Goal: Contribute content: Add original content to the website for others to see

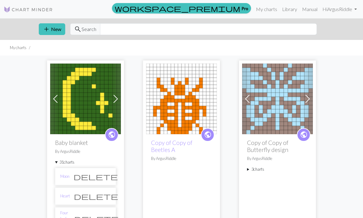
scroll to position [-3, 0]
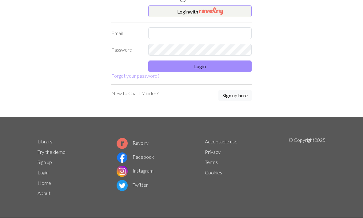
click at [231, 13] on button "Login with" at bounding box center [199, 12] width 103 height 12
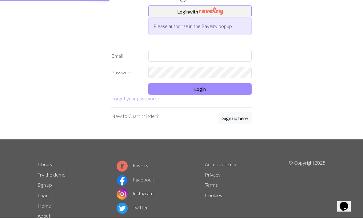
scroll to position [24, 0]
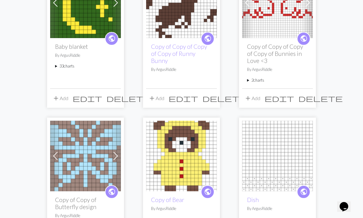
scroll to position [84, 0]
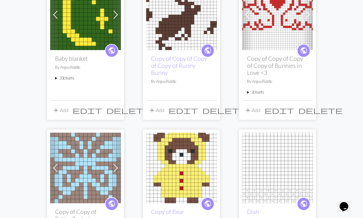
click at [70, 76] on summary "33 charts" at bounding box center [85, 78] width 61 height 6
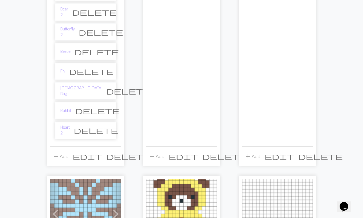
scroll to position [683, 0]
click at [70, 125] on link "Heart 2" at bounding box center [65, 131] width 10 height 12
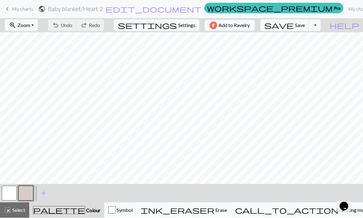
click at [28, 194] on button "button" at bounding box center [25, 193] width 15 height 15
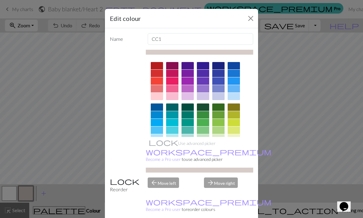
click at [204, 155] on div at bounding box center [203, 156] width 12 height 7
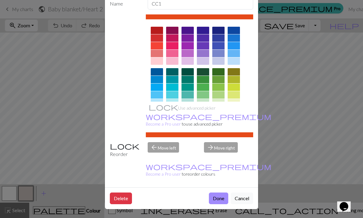
scroll to position [36, 0]
click at [220, 204] on button "Done" at bounding box center [218, 199] width 19 height 12
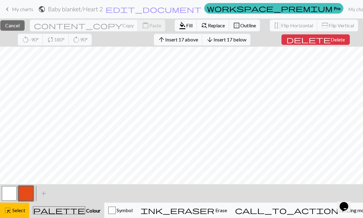
click at [186, 28] on span "Fill" at bounding box center [189, 25] width 6 height 6
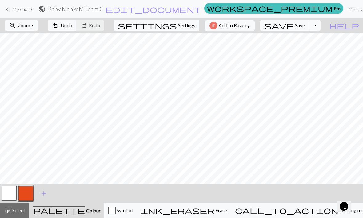
click at [48, 195] on button "add Add a colour" at bounding box center [43, 193] width 15 height 15
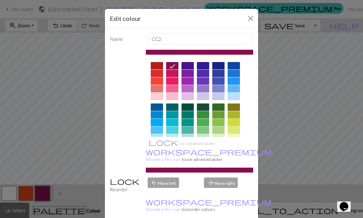
click at [220, 108] on div at bounding box center [218, 107] width 12 height 7
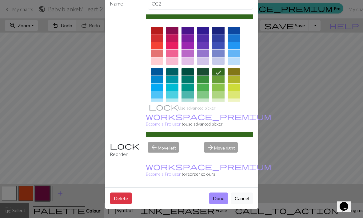
click at [223, 201] on button "Done" at bounding box center [218, 199] width 19 height 12
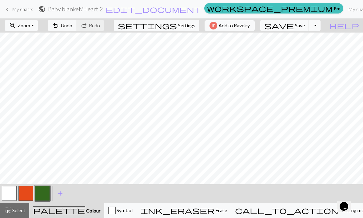
click at [27, 191] on button "button" at bounding box center [25, 193] width 15 height 15
click at [42, 197] on button "button" at bounding box center [42, 193] width 15 height 15
click at [305, 27] on span "Save" at bounding box center [300, 25] width 10 height 6
click at [346, 10] on link "My charts" at bounding box center [359, 9] width 26 height 12
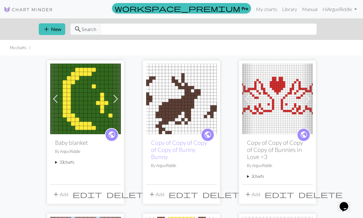
click at [72, 161] on summary "33 charts" at bounding box center [85, 163] width 61 height 6
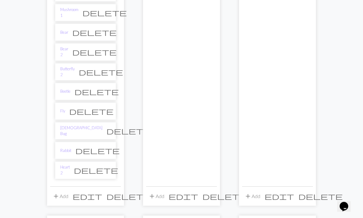
scroll to position [643, 0]
click at [70, 149] on link "Rabbit" at bounding box center [65, 152] width 11 height 6
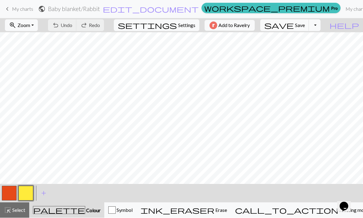
click at [343, 4] on link "My charts" at bounding box center [356, 9] width 26 height 12
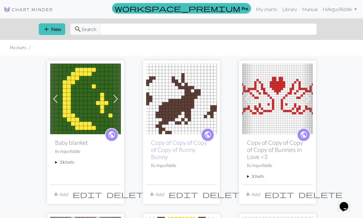
click at [62, 165] on summary "33 charts" at bounding box center [85, 163] width 61 height 6
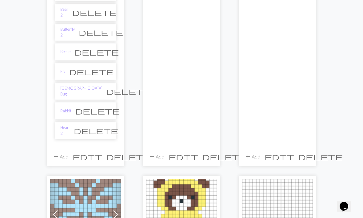
scroll to position [681, 0]
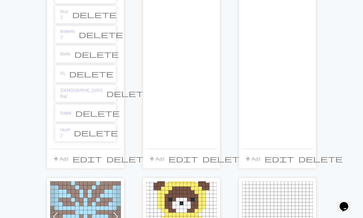
click at [65, 153] on button "add Add" at bounding box center [60, 159] width 20 height 12
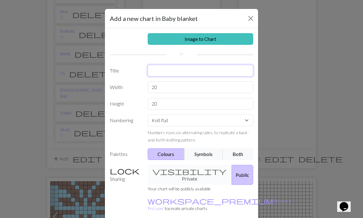
click at [224, 65] on input "text" at bounding box center [201, 71] width 106 height 12
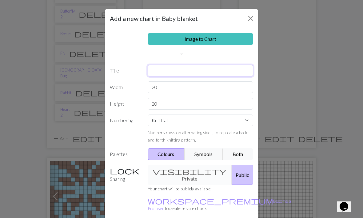
click at [219, 72] on input "text" at bounding box center [201, 71] width 106 height 12
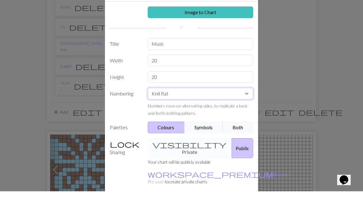
click at [191, 115] on select "Knit flat Knit in the round Lace knitting Cross stitch" at bounding box center [201, 121] width 106 height 12
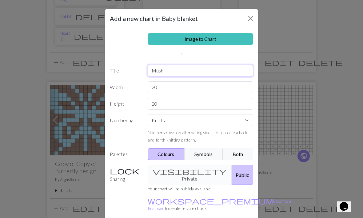
click at [209, 67] on input "Mush" at bounding box center [201, 71] width 106 height 12
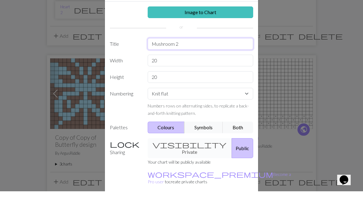
type input "Mushroom 2"
click at [197, 82] on input "20" at bounding box center [201, 88] width 106 height 12
type input "2"
type input "17"
click at [218, 98] on input "20" at bounding box center [201, 104] width 106 height 12
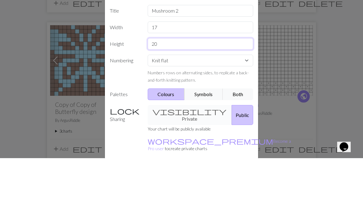
click at [217, 98] on input "20" at bounding box center [201, 104] width 106 height 12
type input "2"
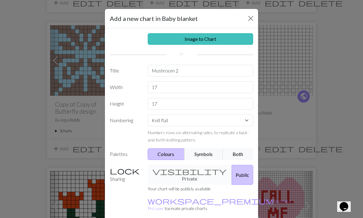
scroll to position [24, 0]
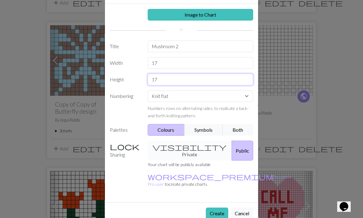
type input "17"
click at [220, 208] on button "Create" at bounding box center [217, 214] width 22 height 12
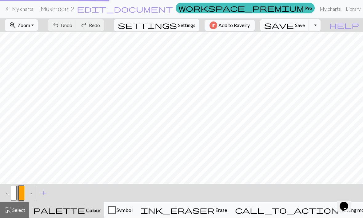
click at [217, 200] on div "< > add Add a colour" at bounding box center [181, 194] width 363 height 18
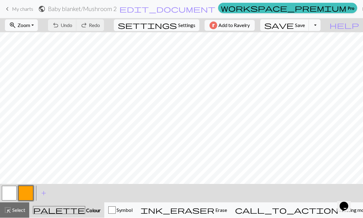
click at [29, 193] on button "button" at bounding box center [25, 193] width 15 height 15
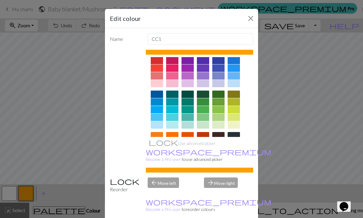
scroll to position [19, 0]
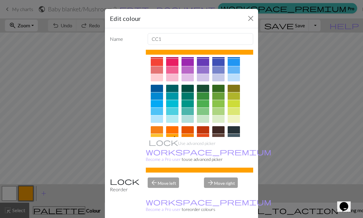
click at [157, 146] on div at bounding box center [157, 145] width 12 height 7
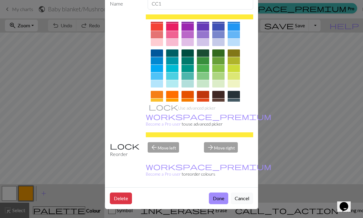
scroll to position [36, 0]
click at [223, 201] on button "Done" at bounding box center [218, 199] width 19 height 12
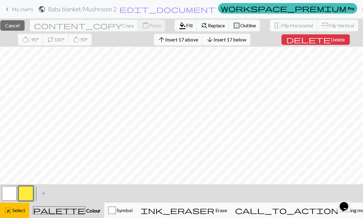
click at [175, 30] on button "format_color_fill Fill" at bounding box center [186, 26] width 22 height 12
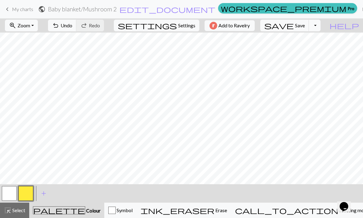
click at [46, 190] on span "add" at bounding box center [43, 193] width 7 height 9
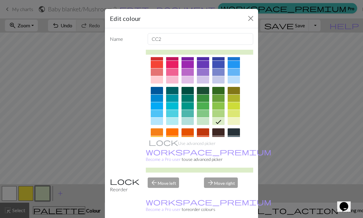
scroll to position [26, 0]
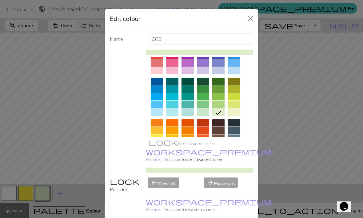
click at [204, 131] on div at bounding box center [203, 130] width 12 height 7
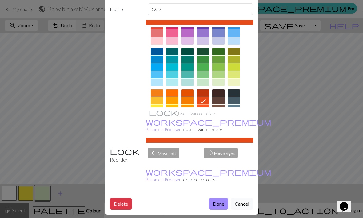
scroll to position [31, 0]
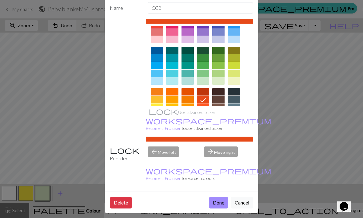
click at [221, 203] on button "Done" at bounding box center [218, 203] width 19 height 12
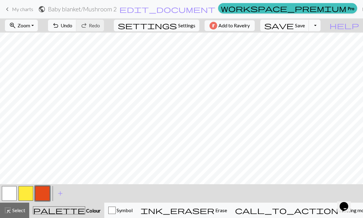
click at [62, 194] on span "add" at bounding box center [60, 193] width 7 height 9
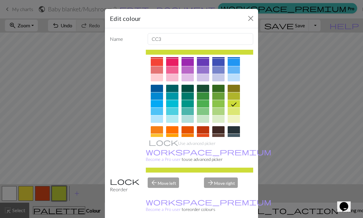
scroll to position [19, 0]
click at [221, 139] on div at bounding box center [218, 137] width 12 height 7
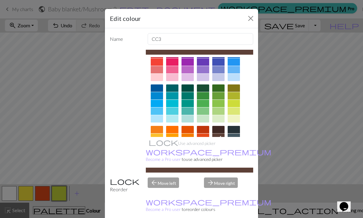
click at [220, 145] on div at bounding box center [218, 144] width 12 height 7
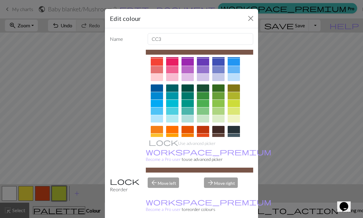
click at [220, 139] on div at bounding box center [218, 137] width 12 height 7
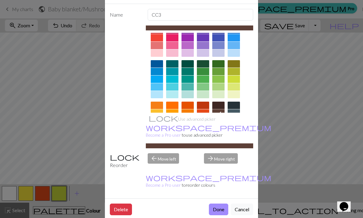
scroll to position [25, 0]
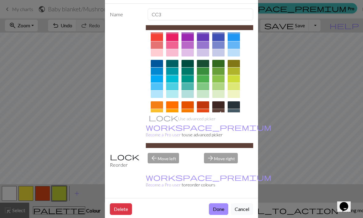
click at [221, 210] on button "Done" at bounding box center [218, 210] width 19 height 12
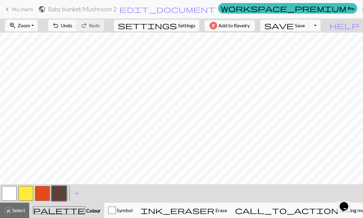
click at [215, 206] on button "ink_eraser Erase Erase" at bounding box center [184, 210] width 94 height 15
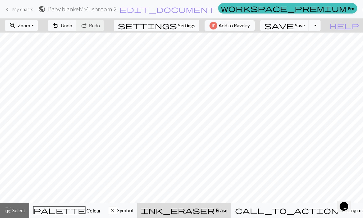
click at [79, 214] on div "palette Colour Colour" at bounding box center [67, 211] width 68 height 8
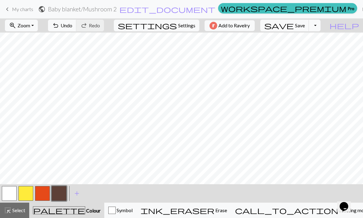
click at [42, 197] on button "button" at bounding box center [42, 193] width 15 height 15
click at [47, 195] on button "button" at bounding box center [42, 193] width 15 height 15
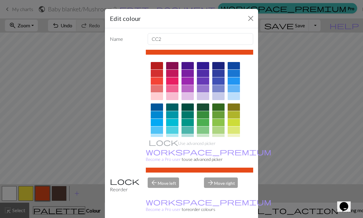
click at [217, 110] on div at bounding box center [218, 107] width 12 height 7
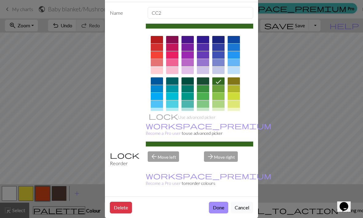
scroll to position [28, 0]
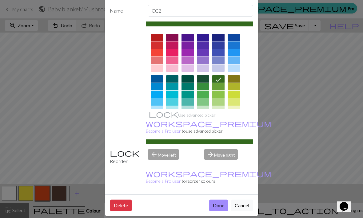
click at [220, 207] on button "Done" at bounding box center [218, 206] width 19 height 12
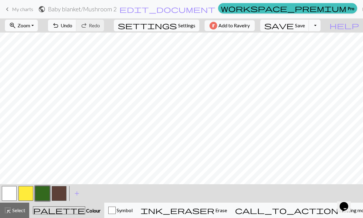
click at [62, 199] on button "button" at bounding box center [59, 193] width 15 height 15
click at [43, 195] on button "button" at bounding box center [42, 193] width 15 height 15
click at [44, 196] on button "button" at bounding box center [42, 193] width 15 height 15
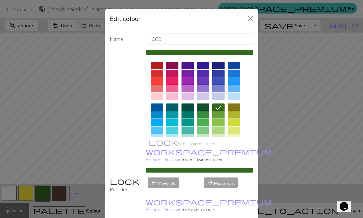
click at [207, 155] on div at bounding box center [203, 156] width 12 height 7
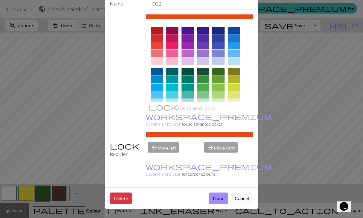
scroll to position [36, 0]
click at [218, 198] on button "Done" at bounding box center [218, 199] width 19 height 12
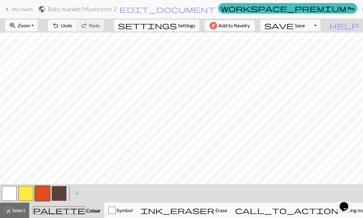
click at [56, 199] on button "button" at bounding box center [59, 193] width 15 height 15
click at [27, 192] on button "button" at bounding box center [25, 193] width 15 height 15
click at [61, 191] on button "button" at bounding box center [59, 193] width 15 height 15
click at [30, 193] on button "button" at bounding box center [25, 193] width 15 height 15
click at [41, 200] on button "button" at bounding box center [42, 193] width 15 height 15
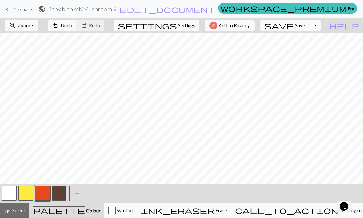
click at [72, 26] on span "Undo" at bounding box center [67, 25] width 12 height 6
click at [28, 198] on button "button" at bounding box center [25, 193] width 15 height 15
click at [56, 195] on button "button" at bounding box center [59, 193] width 15 height 15
click at [23, 190] on button "button" at bounding box center [25, 193] width 15 height 15
click at [49, 192] on button "button" at bounding box center [42, 193] width 15 height 15
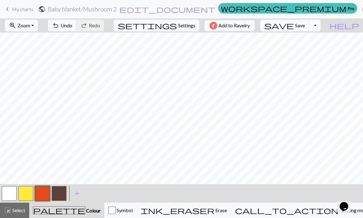
click at [29, 194] on button "button" at bounding box center [25, 193] width 15 height 15
click at [31, 194] on button "button" at bounding box center [25, 193] width 15 height 15
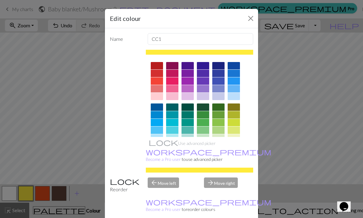
click at [221, 156] on div at bounding box center [218, 156] width 12 height 7
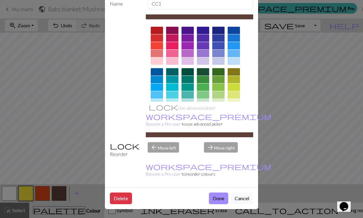
click at [221, 200] on button "Done" at bounding box center [218, 199] width 19 height 12
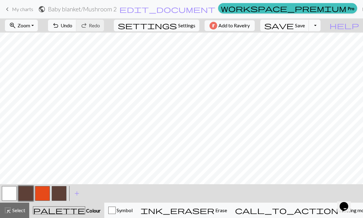
click at [60, 193] on button "button" at bounding box center [59, 193] width 15 height 15
click at [58, 196] on button "button" at bounding box center [59, 193] width 15 height 15
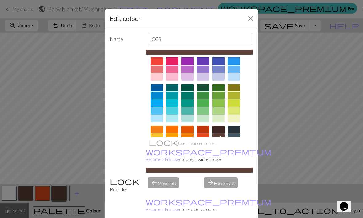
scroll to position [22, 0]
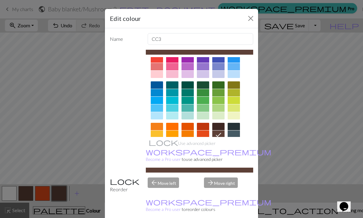
click at [157, 143] on div at bounding box center [157, 141] width 12 height 7
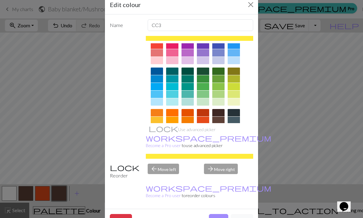
scroll to position [21, 0]
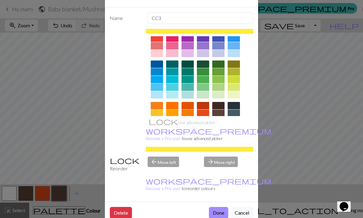
click at [221, 211] on button "Done" at bounding box center [218, 213] width 19 height 12
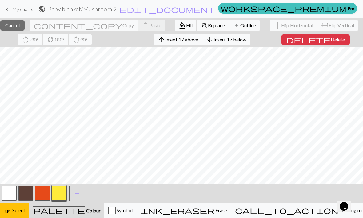
click at [186, 26] on span "Fill" at bounding box center [189, 25] width 6 height 6
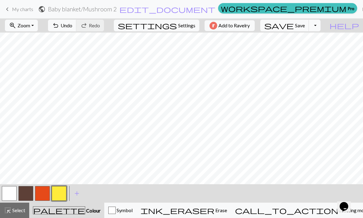
click at [25, 199] on button "button" at bounding box center [25, 193] width 15 height 15
click at [41, 193] on button "button" at bounding box center [42, 193] width 15 height 15
click at [32, 195] on button "button" at bounding box center [25, 193] width 15 height 15
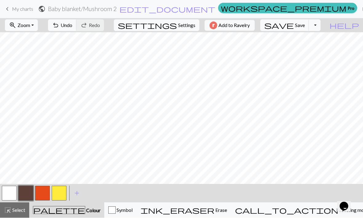
click at [72, 26] on span "Undo" at bounding box center [67, 25] width 12 height 6
click at [49, 195] on button "button" at bounding box center [42, 193] width 15 height 15
click at [77, 24] on button "undo Undo Undo" at bounding box center [62, 26] width 29 height 12
click at [58, 196] on button "button" at bounding box center [59, 193] width 15 height 15
click at [45, 197] on button "button" at bounding box center [42, 193] width 15 height 15
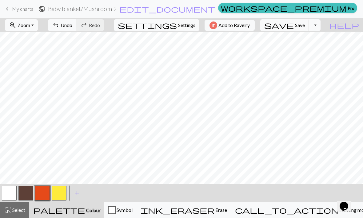
click at [62, 193] on button "button" at bounding box center [59, 193] width 15 height 15
click at [31, 193] on button "button" at bounding box center [25, 193] width 15 height 15
click at [77, 31] on button "undo Undo Undo" at bounding box center [62, 26] width 29 height 12
click at [77, 30] on button "undo Undo Undo" at bounding box center [62, 26] width 29 height 12
click at [62, 198] on button "button" at bounding box center [59, 193] width 15 height 15
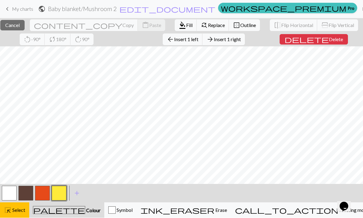
click at [198, 38] on span "Insert 1 left" at bounding box center [186, 40] width 24 height 6
click at [329, 42] on span "Delete" at bounding box center [336, 40] width 14 height 6
click at [186, 27] on span "Fill" at bounding box center [189, 25] width 6 height 6
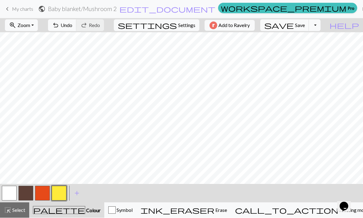
click at [28, 195] on button "button" at bounding box center [25, 193] width 15 height 15
click at [77, 29] on button "undo Undo Undo" at bounding box center [62, 26] width 29 height 12
click at [72, 25] on span "Undo" at bounding box center [67, 25] width 12 height 6
click at [45, 197] on button "button" at bounding box center [42, 193] width 15 height 15
click at [59, 26] on span "undo" at bounding box center [55, 25] width 7 height 9
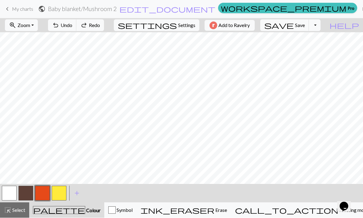
click at [59, 24] on span "undo" at bounding box center [55, 25] width 7 height 9
click at [72, 22] on span "Undo" at bounding box center [67, 25] width 12 height 6
click at [66, 194] on button "button" at bounding box center [59, 193] width 15 height 15
click at [44, 193] on button "button" at bounding box center [42, 193] width 15 height 15
click at [61, 191] on button "button" at bounding box center [59, 193] width 15 height 15
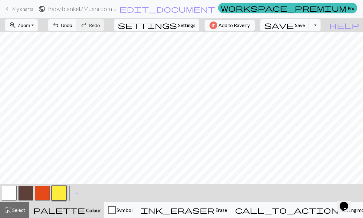
click at [28, 193] on button "button" at bounding box center [25, 193] width 15 height 15
click at [62, 198] on button "button" at bounding box center [59, 193] width 15 height 15
click at [26, 196] on button "button" at bounding box center [25, 193] width 15 height 15
click at [59, 198] on button "button" at bounding box center [59, 193] width 15 height 15
click at [30, 198] on button "button" at bounding box center [25, 193] width 15 height 15
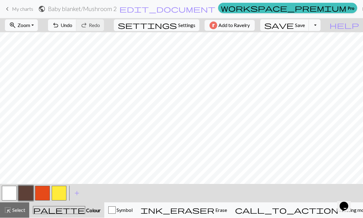
click at [63, 195] on button "button" at bounding box center [59, 193] width 15 height 15
click at [24, 193] on button "button" at bounding box center [25, 193] width 15 height 15
click at [72, 27] on span "Undo" at bounding box center [67, 25] width 12 height 6
click at [44, 195] on button "button" at bounding box center [42, 193] width 15 height 15
click at [62, 193] on button "button" at bounding box center [59, 193] width 15 height 15
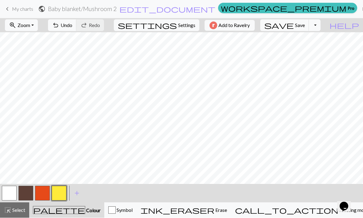
click at [41, 194] on button "button" at bounding box center [42, 193] width 15 height 15
click at [60, 191] on button "button" at bounding box center [59, 193] width 15 height 15
click at [77, 31] on button "undo Undo Undo" at bounding box center [62, 26] width 29 height 12
click at [77, 30] on button "undo Undo Undo" at bounding box center [62, 26] width 29 height 12
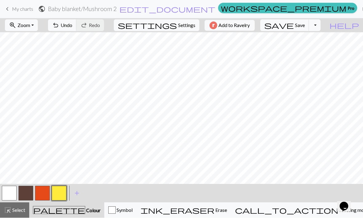
click at [46, 192] on button "button" at bounding box center [42, 193] width 15 height 15
click at [29, 195] on button "button" at bounding box center [25, 193] width 15 height 15
click at [72, 24] on span "Undo" at bounding box center [67, 25] width 12 height 6
click at [44, 194] on button "button" at bounding box center [42, 193] width 15 height 15
click at [24, 200] on button "button" at bounding box center [25, 193] width 15 height 15
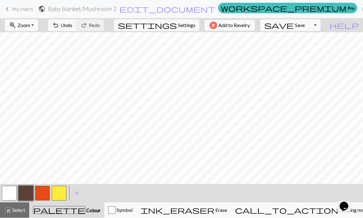
click at [49, 198] on button "button" at bounding box center [42, 193] width 15 height 15
click at [61, 192] on button "button" at bounding box center [59, 193] width 15 height 15
click at [47, 193] on button "button" at bounding box center [42, 193] width 15 height 15
click at [305, 27] on span "Save" at bounding box center [300, 25] width 10 height 6
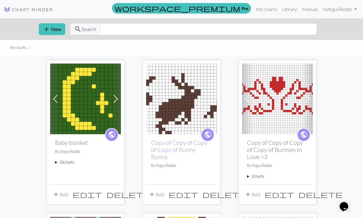
click at [70, 162] on summary "35 charts" at bounding box center [85, 163] width 61 height 6
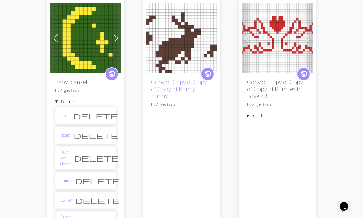
scroll to position [61, 0]
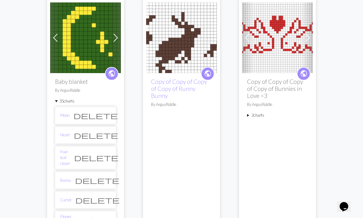
click at [68, 134] on link "Heart" at bounding box center [65, 135] width 10 height 6
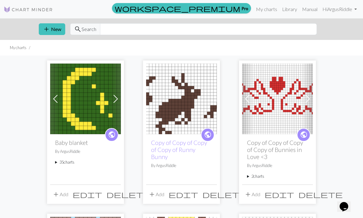
click at [72, 161] on summary "35 charts" at bounding box center [85, 163] width 61 height 6
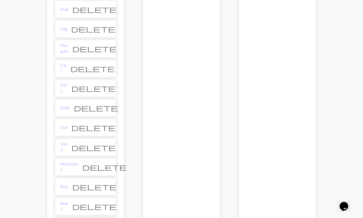
scroll to position [492, 0]
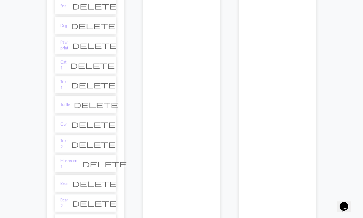
click at [78, 158] on link "Mushroom 1" at bounding box center [69, 164] width 18 height 12
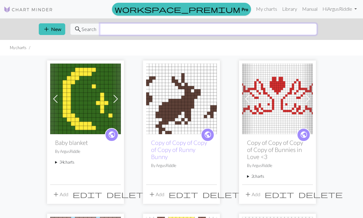
click at [291, 32] on input "text" at bounding box center [208, 29] width 217 height 12
click at [270, 29] on input "text" at bounding box center [208, 29] width 217 height 12
type input "Mushroom"
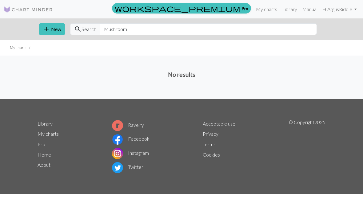
click at [291, 8] on link "Library" at bounding box center [290, 9] width 20 height 12
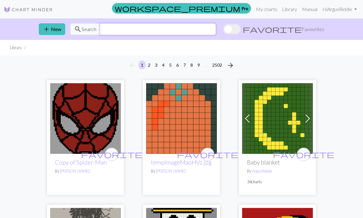
click at [216, 31] on input "text" at bounding box center [158, 29] width 116 height 12
click at [216, 30] on input "text" at bounding box center [158, 29] width 116 height 12
click at [216, 34] on input "text" at bounding box center [158, 29] width 116 height 12
type input "Mushroom"
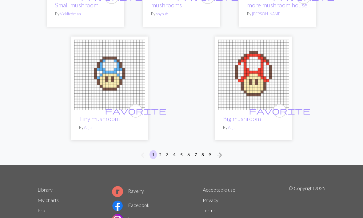
scroll to position [2115, 0]
click at [221, 155] on span "arrow_forward" at bounding box center [219, 155] width 7 height 9
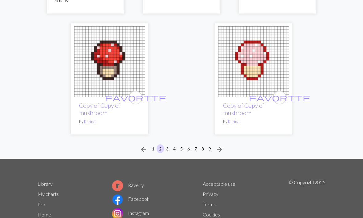
scroll to position [2187, 0]
click at [169, 145] on button "3" at bounding box center [167, 149] width 7 height 9
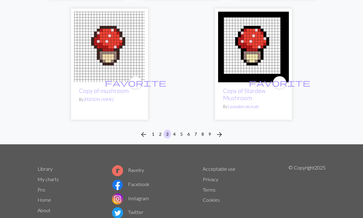
scroll to position [2003, 0]
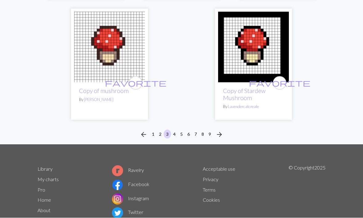
click at [173, 134] on button "4" at bounding box center [174, 134] width 7 height 9
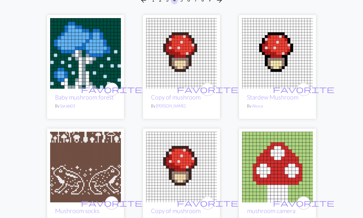
scroll to position [66, 0]
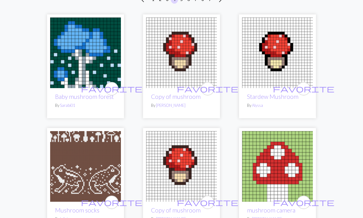
click at [90, 207] on link "Mushroom socks" at bounding box center [77, 210] width 44 height 7
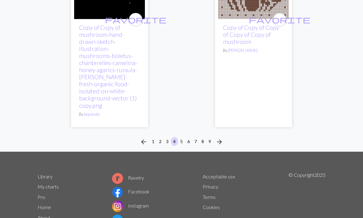
scroll to position [2099, 0]
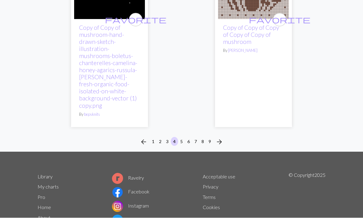
click at [183, 137] on button "5" at bounding box center [181, 141] width 7 height 9
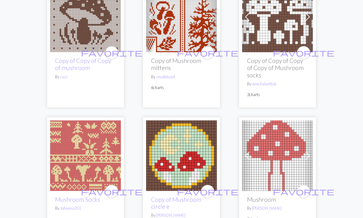
scroll to position [224, 0]
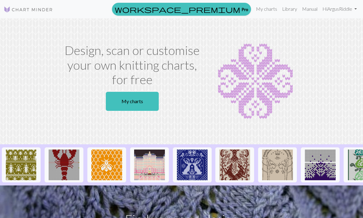
click at [269, 11] on link "My charts" at bounding box center [266, 9] width 26 height 12
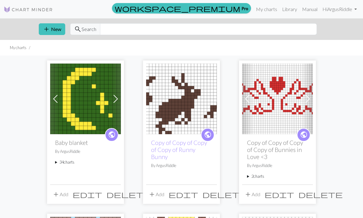
click at [66, 198] on button "add Add" at bounding box center [60, 195] width 20 height 12
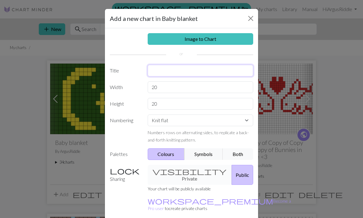
click at [212, 76] on input "text" at bounding box center [201, 71] width 106 height 12
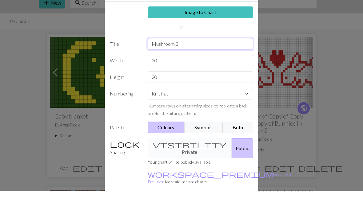
type input "Mushroom 3"
click at [214, 82] on input "20" at bounding box center [201, 88] width 106 height 12
type input "2"
type input "17"
click at [228, 98] on input "20" at bounding box center [201, 104] width 106 height 12
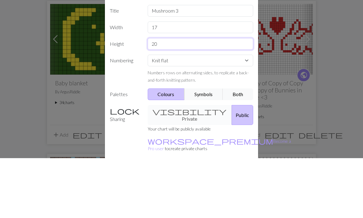
type input "2"
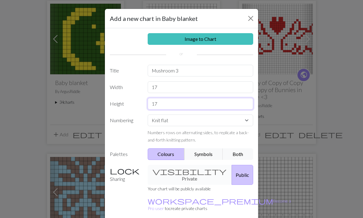
type input "17"
click at [245, 172] on button "Public" at bounding box center [243, 175] width 22 height 20
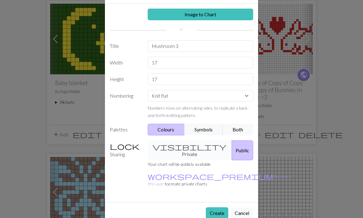
scroll to position [24, 0]
click at [220, 208] on button "Create" at bounding box center [217, 214] width 22 height 12
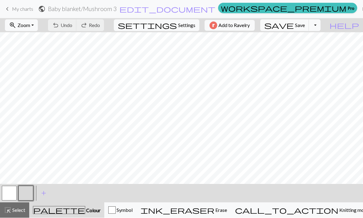
click at [27, 193] on button "button" at bounding box center [25, 193] width 15 height 15
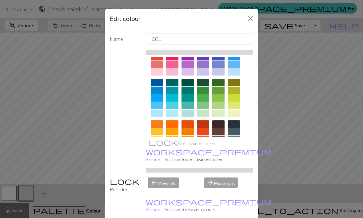
scroll to position [26, 0]
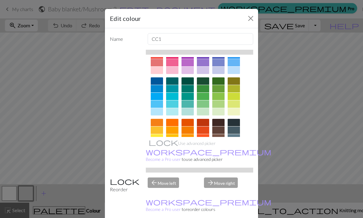
click at [160, 139] on div at bounding box center [157, 137] width 12 height 7
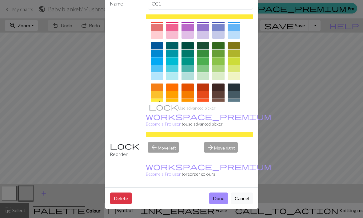
scroll to position [36, 0]
click at [227, 199] on button "Done" at bounding box center [218, 199] width 19 height 12
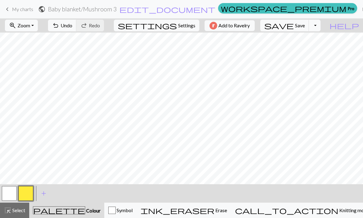
click at [46, 195] on span "add" at bounding box center [43, 193] width 7 height 9
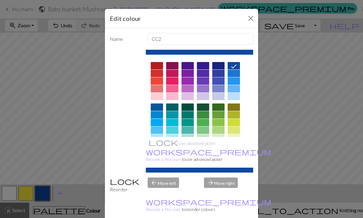
click at [208, 106] on div at bounding box center [203, 107] width 12 height 7
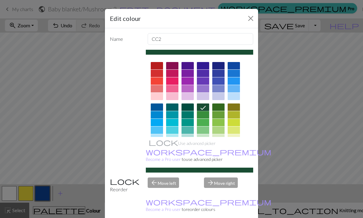
click at [224, 105] on div at bounding box center [218, 107] width 12 height 7
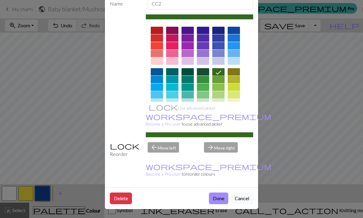
click at [221, 200] on button "Done" at bounding box center [218, 199] width 19 height 12
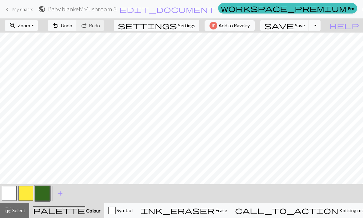
click at [72, 25] on span "Undo" at bounding box center [67, 25] width 12 height 6
click at [77, 31] on button "undo Undo Undo" at bounding box center [62, 26] width 29 height 12
click at [11, 193] on button "button" at bounding box center [9, 193] width 15 height 15
click at [45, 194] on button "button" at bounding box center [42, 193] width 15 height 15
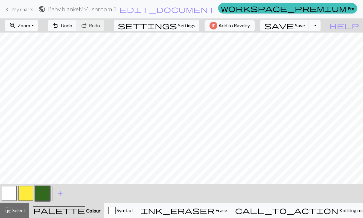
click at [12, 195] on button "button" at bounding box center [9, 193] width 15 height 15
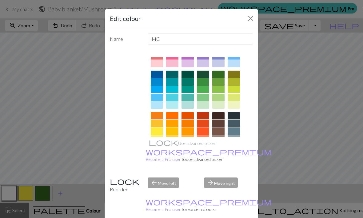
scroll to position [33, 0]
click at [159, 124] on div at bounding box center [157, 123] width 12 height 7
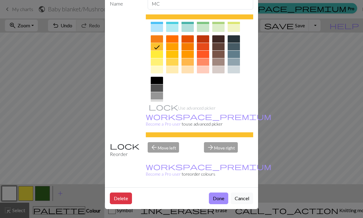
scroll to position [36, 0]
click at [219, 202] on button "Done" at bounding box center [218, 199] width 19 height 12
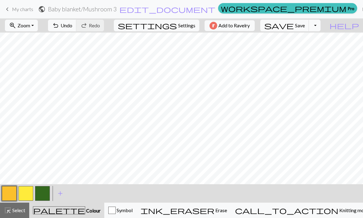
click at [305, 27] on span "Save" at bounding box center [300, 25] width 10 height 6
click at [42, 194] on button "button" at bounding box center [42, 193] width 15 height 15
click at [29, 194] on button "button" at bounding box center [25, 193] width 15 height 15
click at [11, 195] on button "button" at bounding box center [9, 193] width 15 height 15
click at [45, 189] on button "button" at bounding box center [42, 193] width 15 height 15
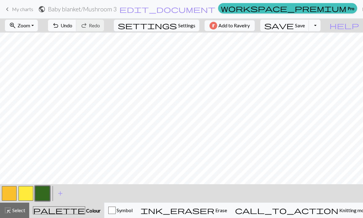
click at [13, 192] on button "button" at bounding box center [9, 193] width 15 height 15
click at [46, 194] on button "button" at bounding box center [42, 193] width 15 height 15
click at [59, 27] on span "undo" at bounding box center [55, 25] width 7 height 9
click at [72, 27] on span "Undo" at bounding box center [67, 25] width 12 height 6
click at [6, 190] on button "button" at bounding box center [9, 193] width 15 height 15
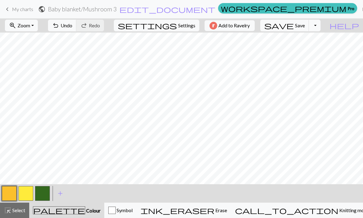
click at [42, 199] on button "button" at bounding box center [42, 193] width 15 height 15
click at [16, 191] on button "button" at bounding box center [9, 193] width 15 height 15
click at [294, 25] on span "save" at bounding box center [279, 25] width 30 height 9
click at [28, 195] on button "button" at bounding box center [25, 193] width 15 height 15
click at [28, 197] on button "button" at bounding box center [25, 193] width 15 height 15
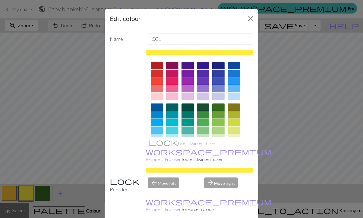
click at [223, 154] on div at bounding box center [218, 156] width 12 height 7
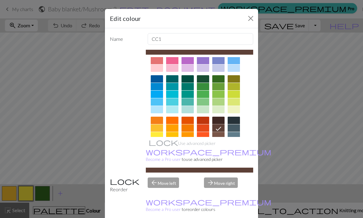
scroll to position [33, 0]
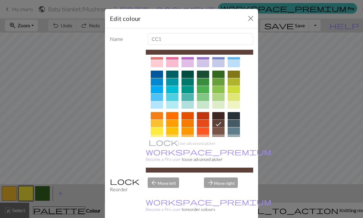
click at [222, 130] on div at bounding box center [218, 131] width 12 height 7
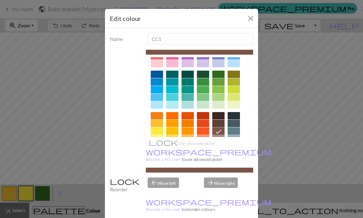
click at [222, 124] on div at bounding box center [218, 123] width 12 height 7
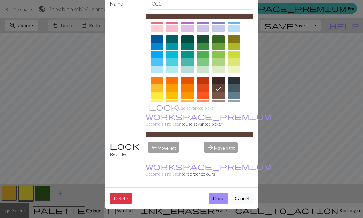
scroll to position [36, 0]
click at [220, 199] on button "Done" at bounding box center [218, 199] width 19 height 12
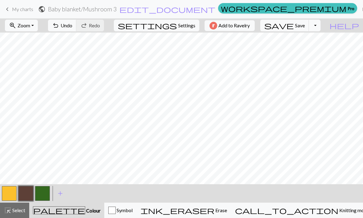
click at [77, 31] on button "undo Undo Undo" at bounding box center [62, 26] width 29 height 12
click at [294, 26] on span "save" at bounding box center [279, 25] width 30 height 9
click at [305, 27] on span "Save" at bounding box center [300, 25] width 10 height 6
click at [266, 12] on div "Chart saved" at bounding box center [181, 12] width 363 height 24
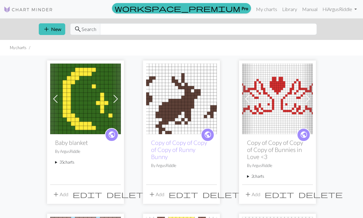
click at [73, 160] on summary "35 charts" at bounding box center [85, 163] width 61 height 6
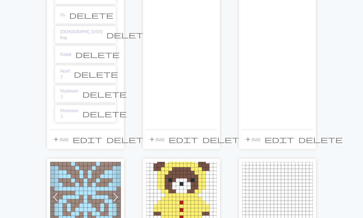
scroll to position [748, 0]
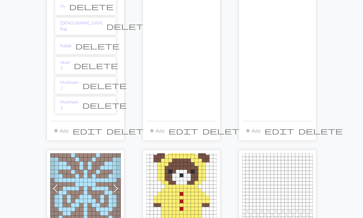
click at [73, 99] on link "Mushroom 3" at bounding box center [69, 105] width 18 height 12
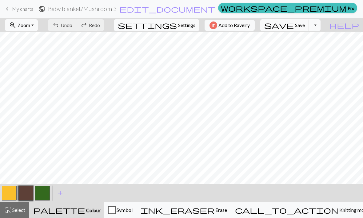
click at [294, 27] on span "save" at bounding box center [279, 25] width 30 height 9
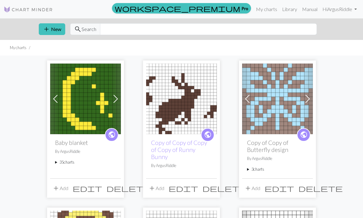
click at [66, 160] on summary "35 charts" at bounding box center [85, 163] width 61 height 6
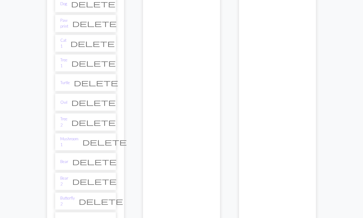
scroll to position [551, 0]
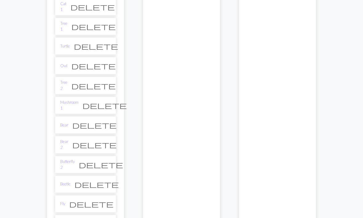
click at [64, 122] on link "Bear" at bounding box center [64, 125] width 8 height 6
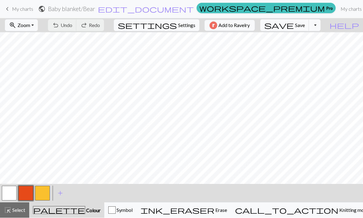
click at [338, 6] on link "My charts" at bounding box center [351, 9] width 26 height 12
